Goal: Information Seeking & Learning: Learn about a topic

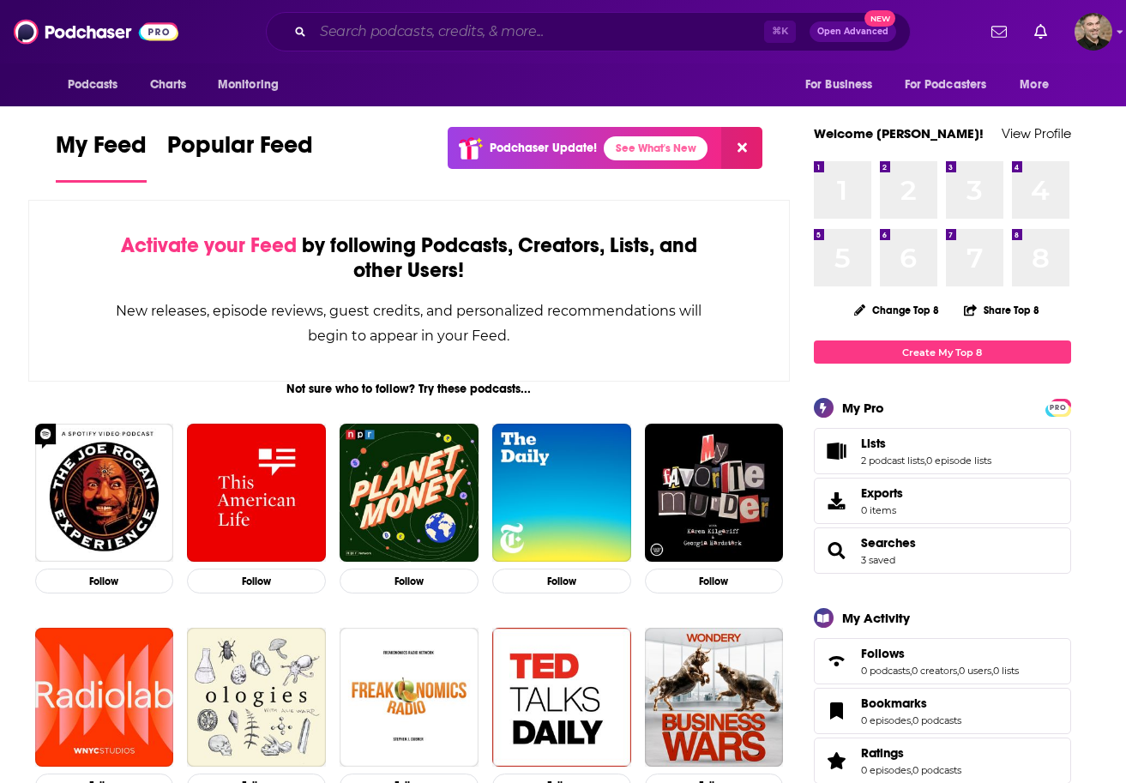
click at [542, 31] on input "Search podcasts, credits, & more..." at bounding box center [538, 31] width 451 height 27
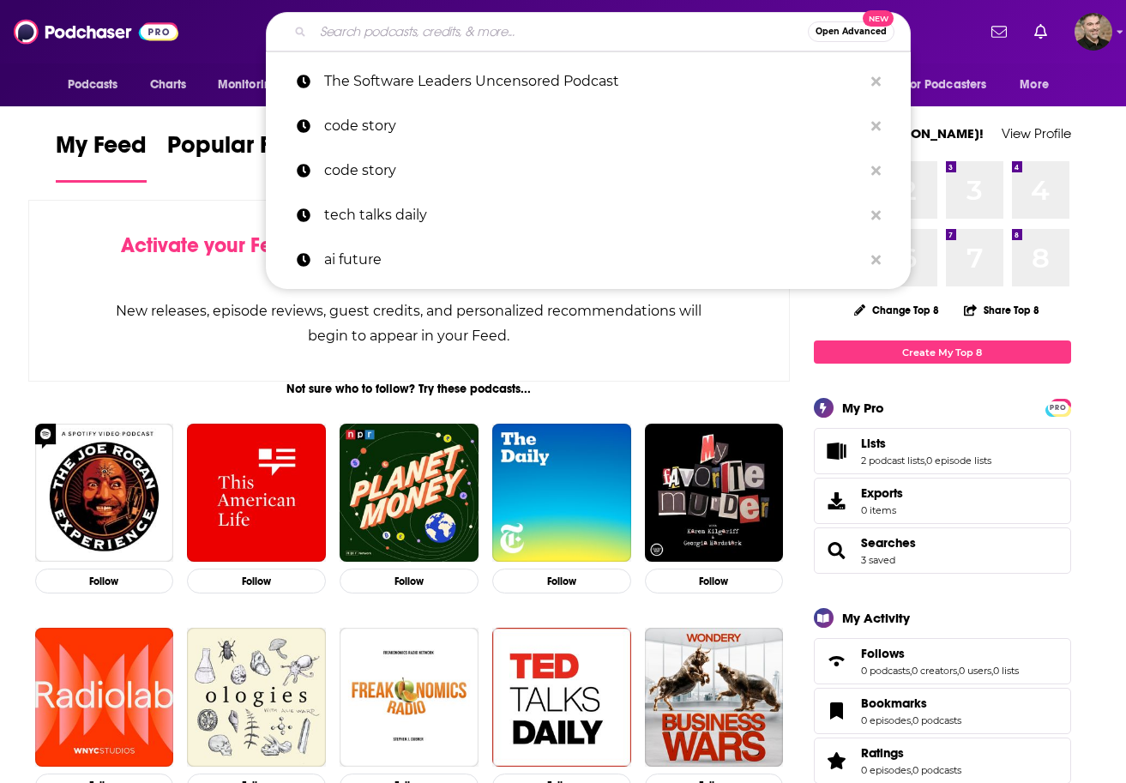
paste input "AI Spotlight Show"
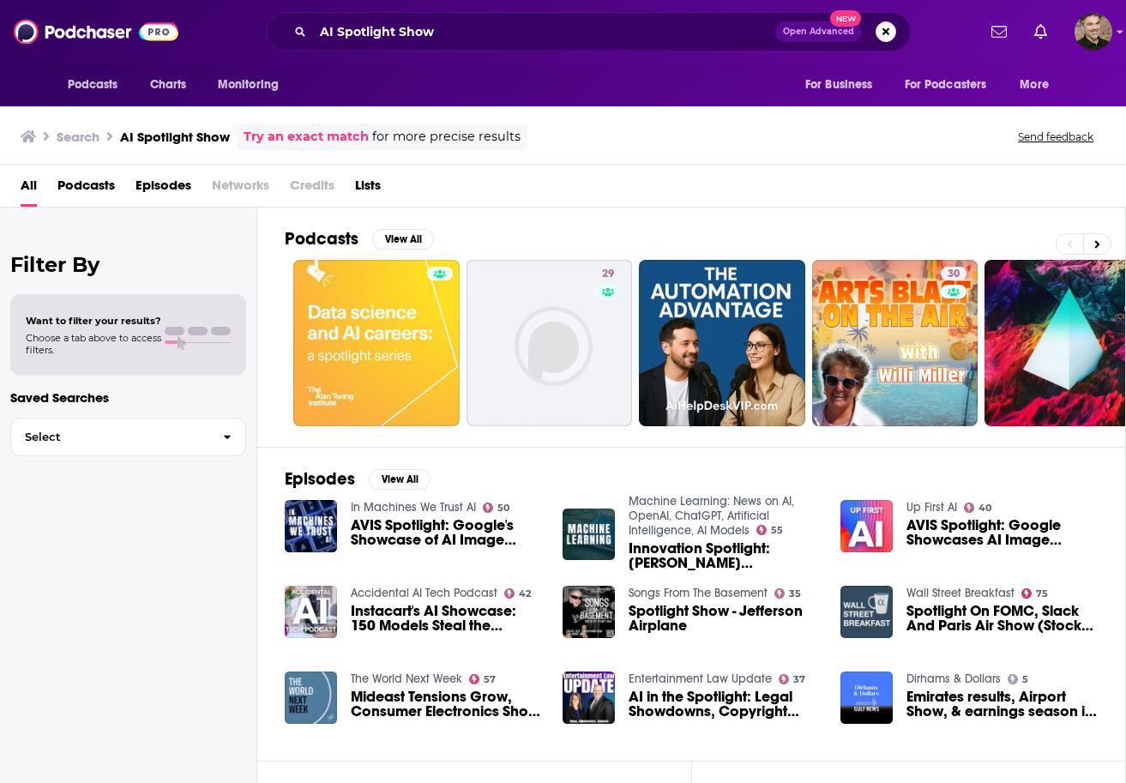
click at [91, 182] on span "Podcasts" at bounding box center [85, 189] width 57 height 35
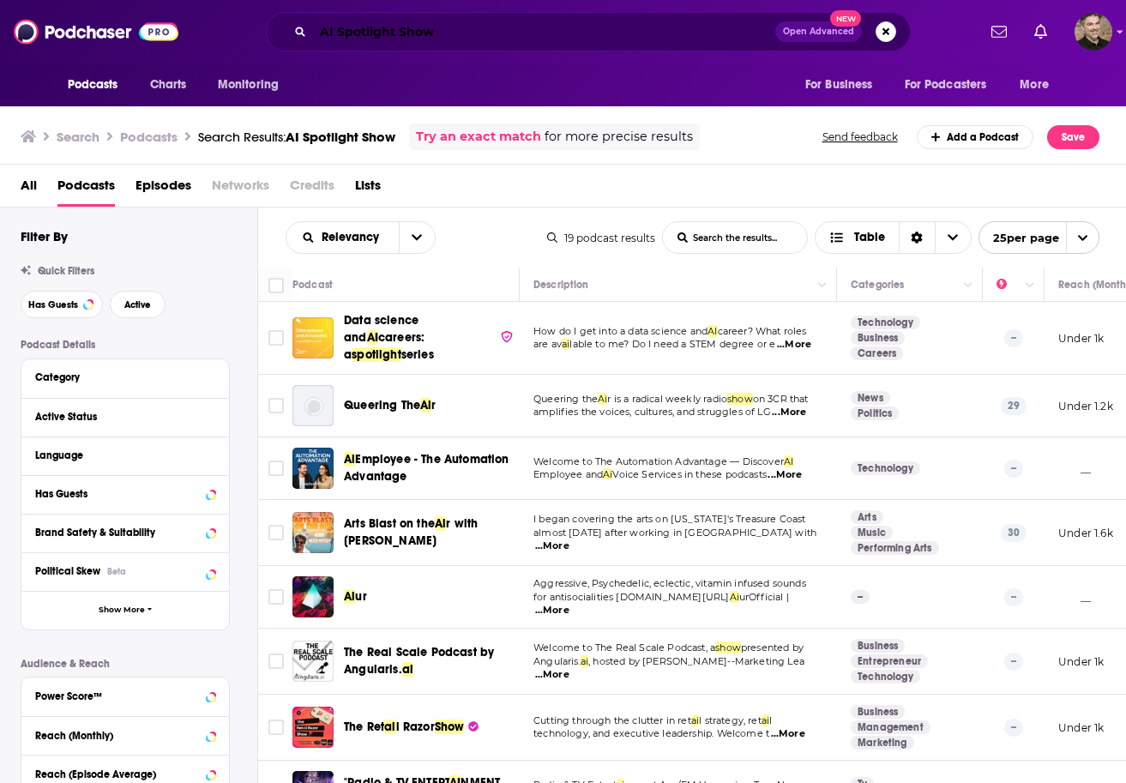
click at [516, 33] on input "AI Spotlight Show" at bounding box center [544, 31] width 462 height 27
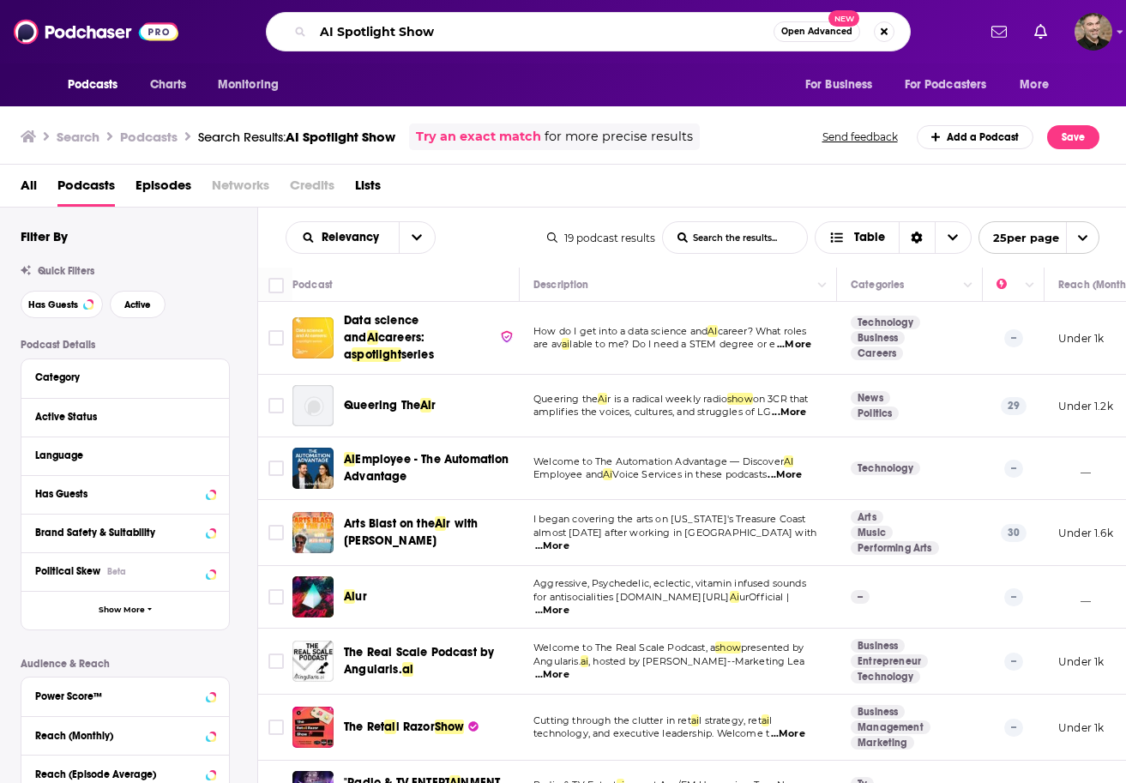
click at [516, 33] on input "AI Spotlight Show" at bounding box center [543, 31] width 461 height 27
paste input "Humans & AI"
type input "Humans & AI Show"
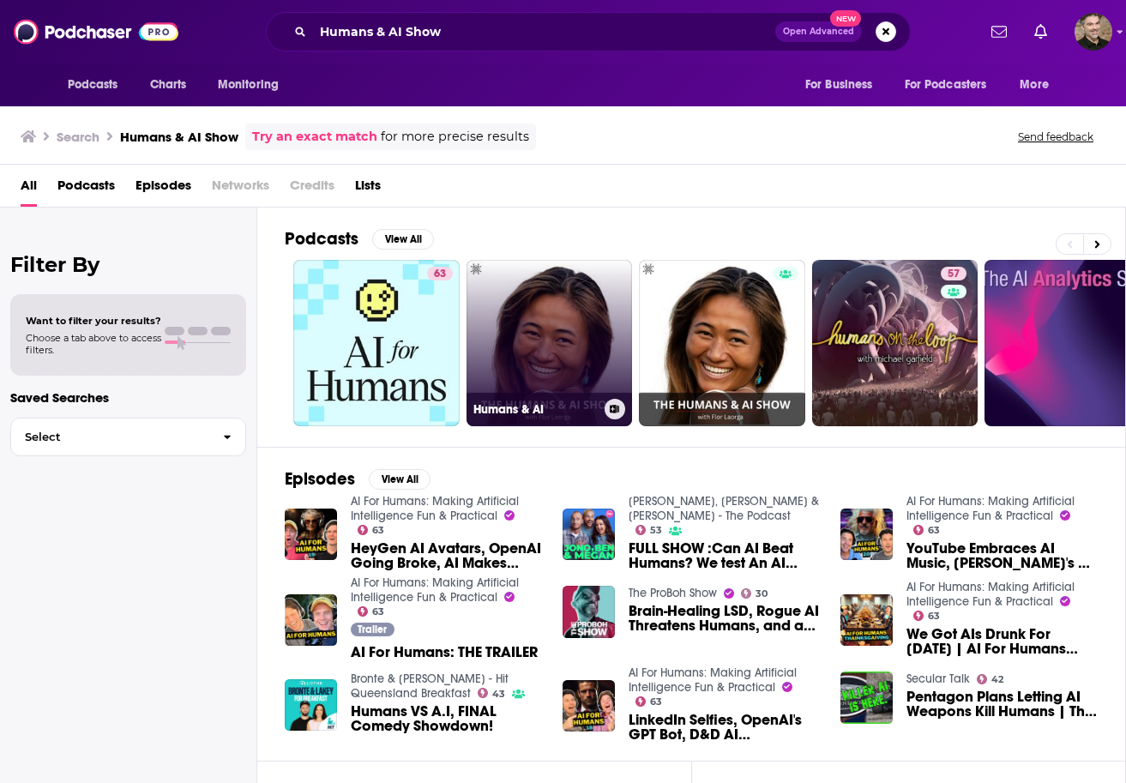
click at [528, 316] on link "Humans & AI" at bounding box center [550, 343] width 166 height 166
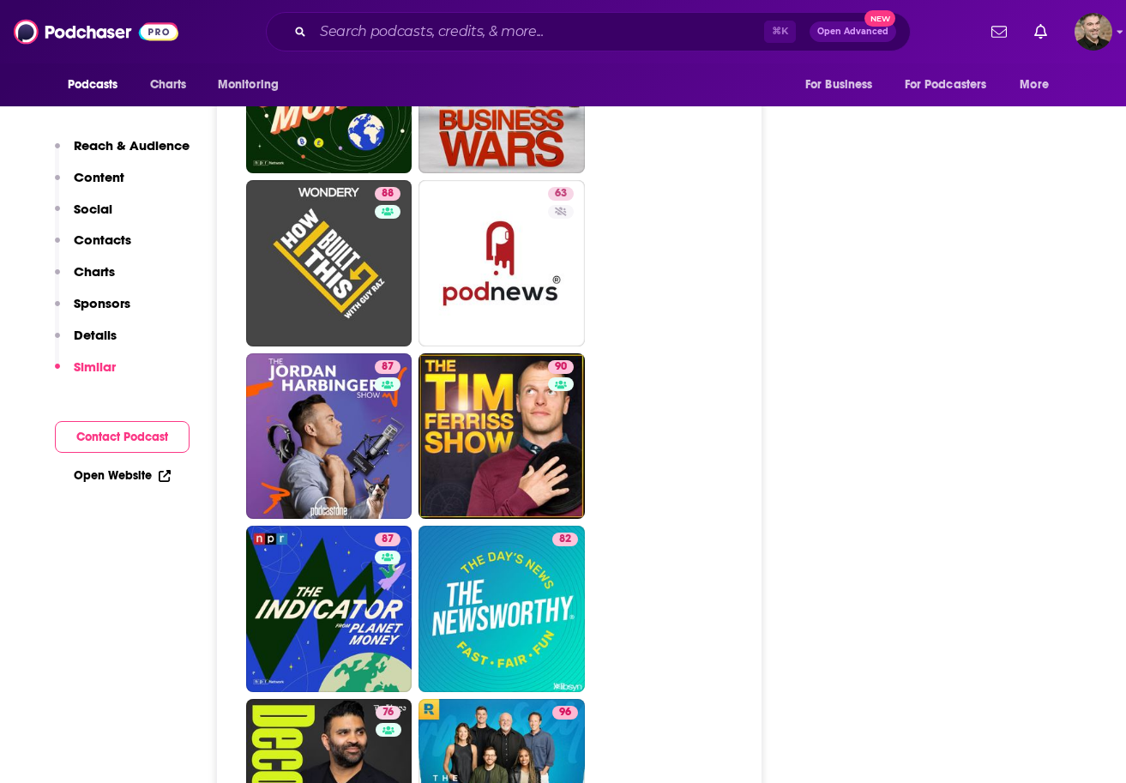
scroll to position [2571, 0]
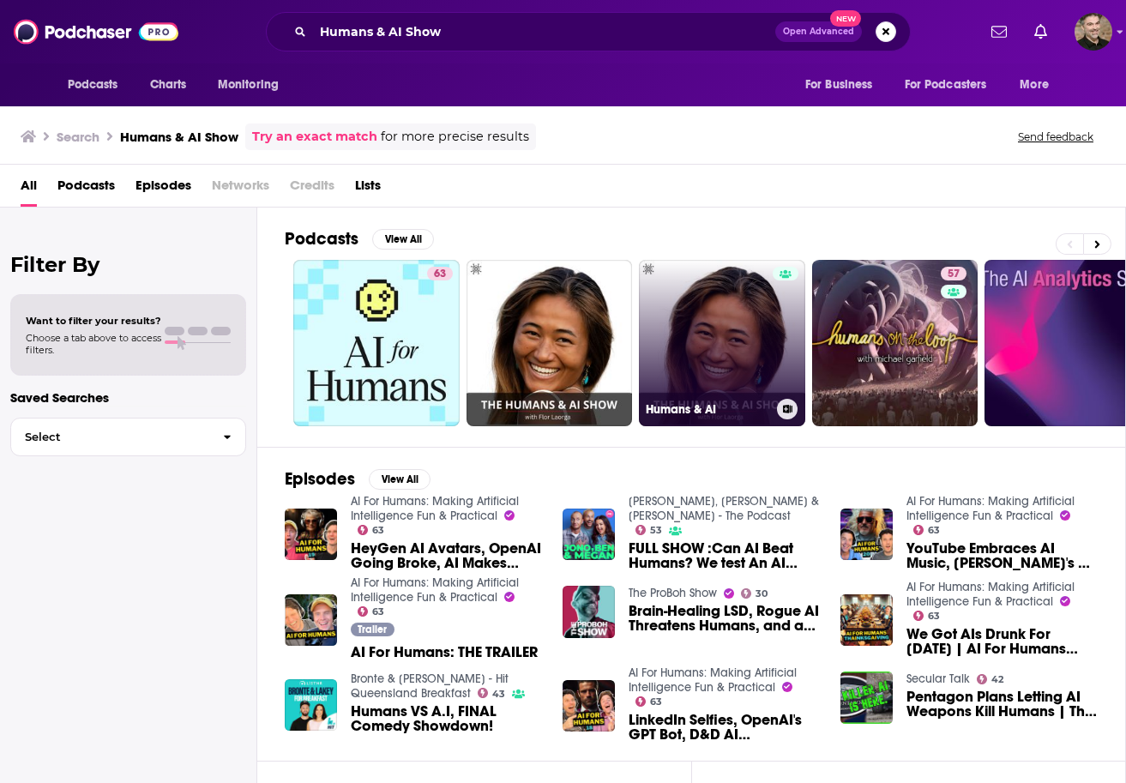
click at [733, 323] on link "Humans & AI" at bounding box center [722, 343] width 166 height 166
